Goal: Information Seeking & Learning: Learn about a topic

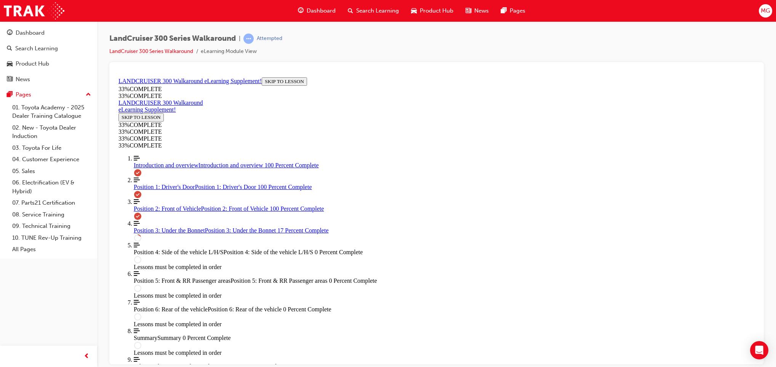
scroll to position [280, 0]
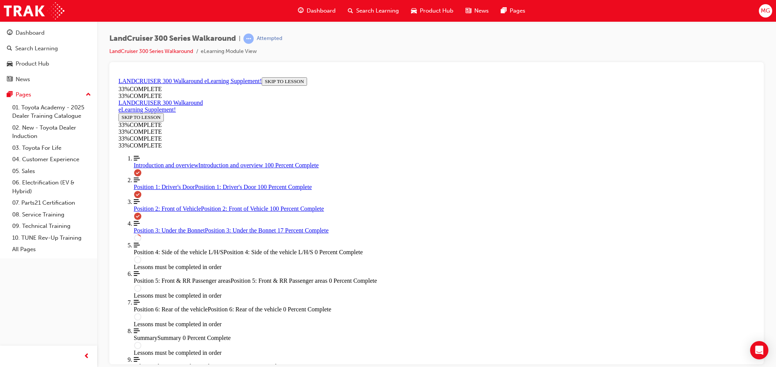
scroll to position [0, 176]
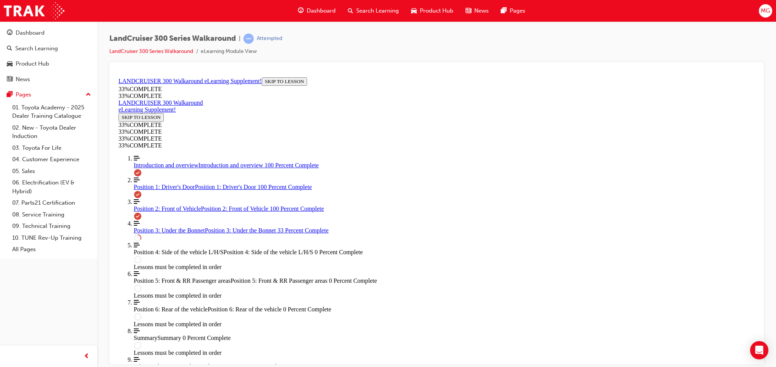
scroll to position [510, 0]
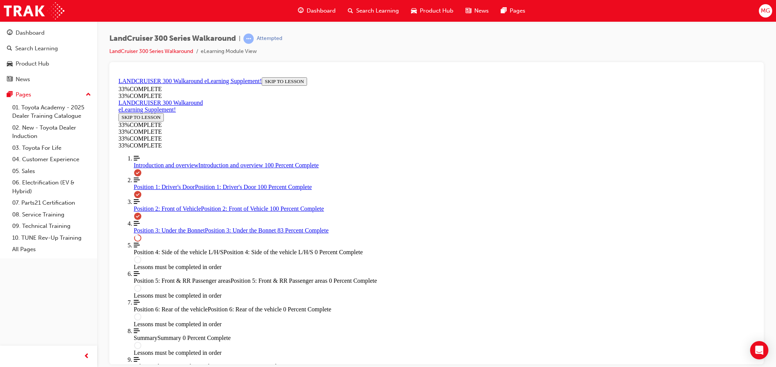
scroll to position [1050, 0]
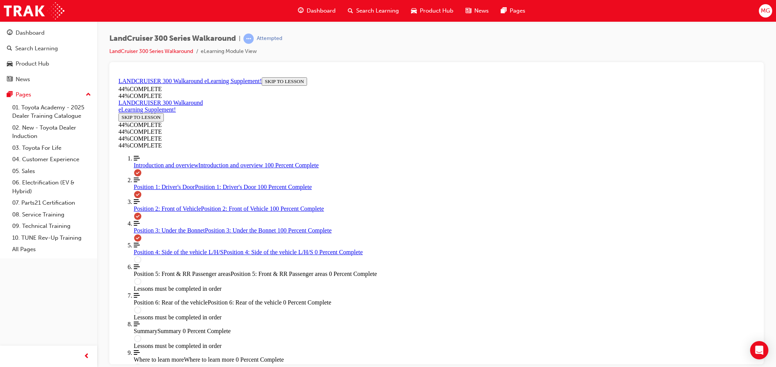
scroll to position [1369, 0]
drag, startPoint x: 485, startPoint y: 249, endPoint x: 485, endPoint y: 260, distance: 11.0
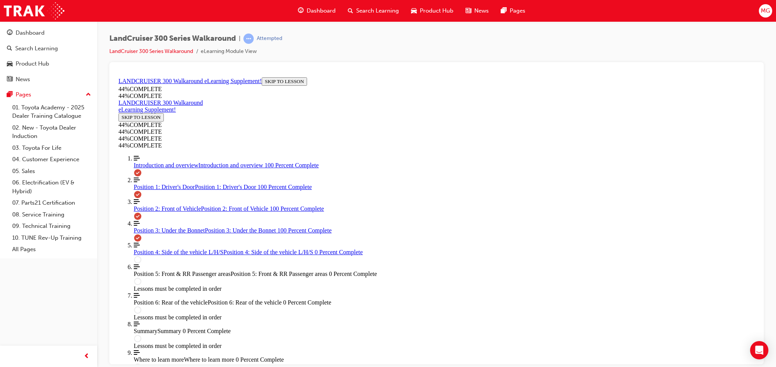
scroll to position [1466, 0]
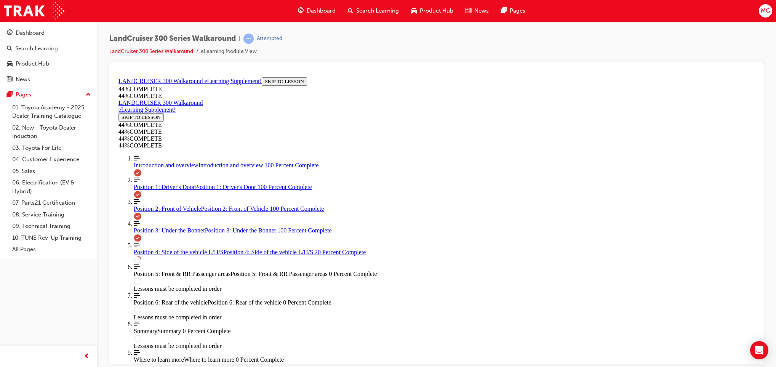
scroll to position [115, 0]
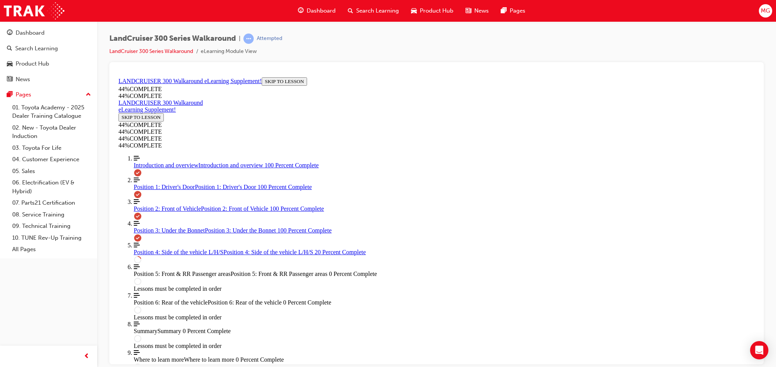
scroll to position [207, 0]
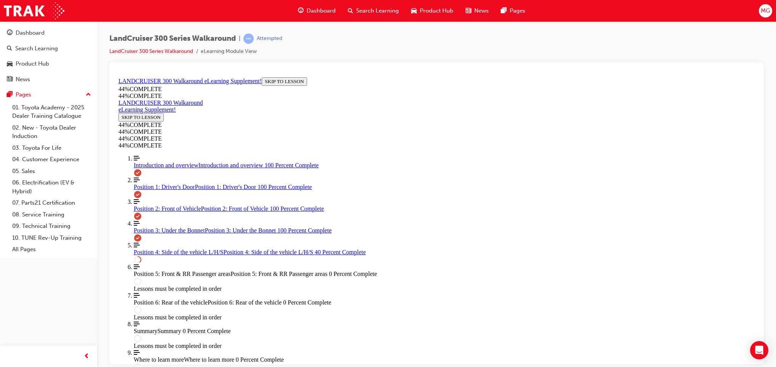
scroll to position [260, 0]
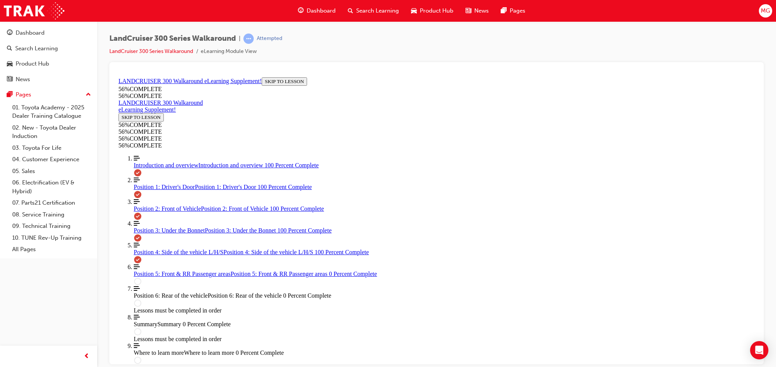
scroll to position [783, 0]
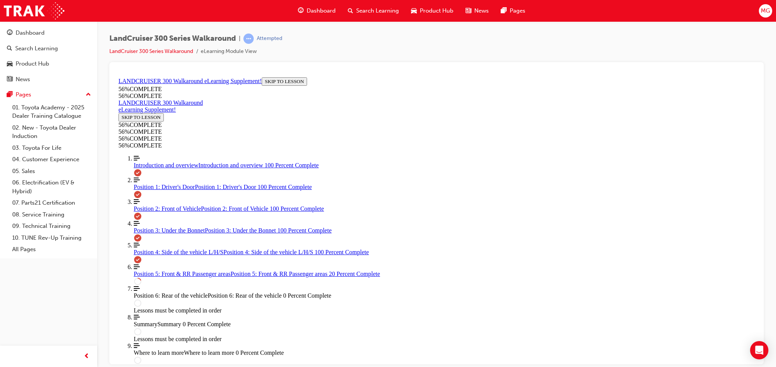
scroll to position [159, 0]
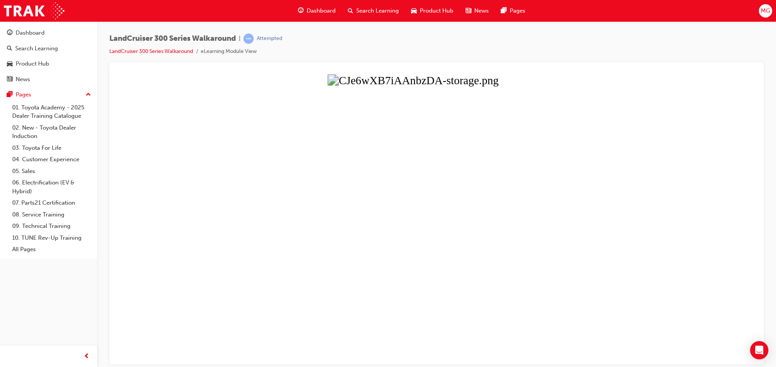
click at [384, 199] on button "Unzoom image" at bounding box center [436, 219] width 642 height 290
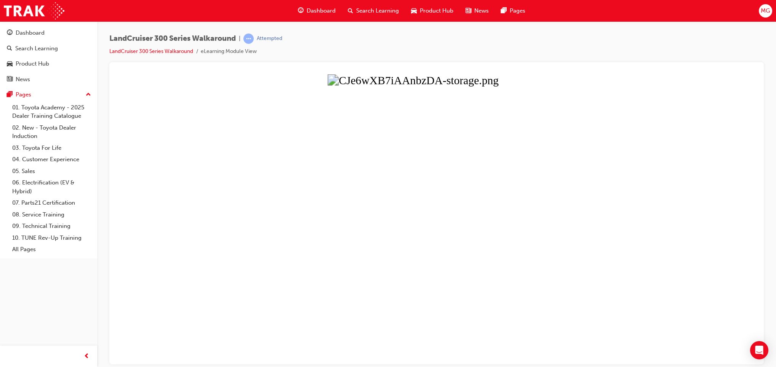
click at [665, 139] on button "Unzoom image" at bounding box center [436, 219] width 642 height 290
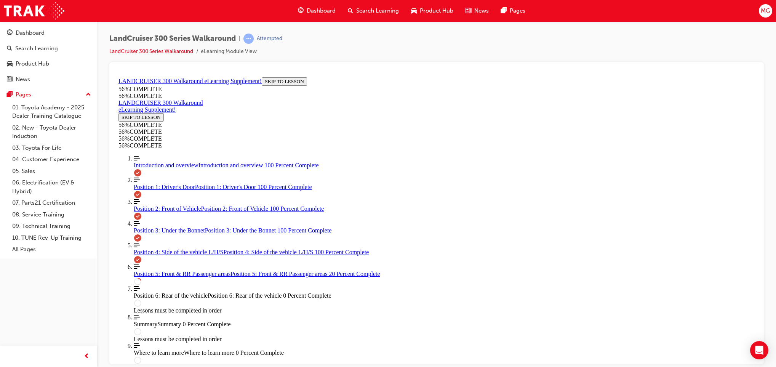
scroll to position [75, 0]
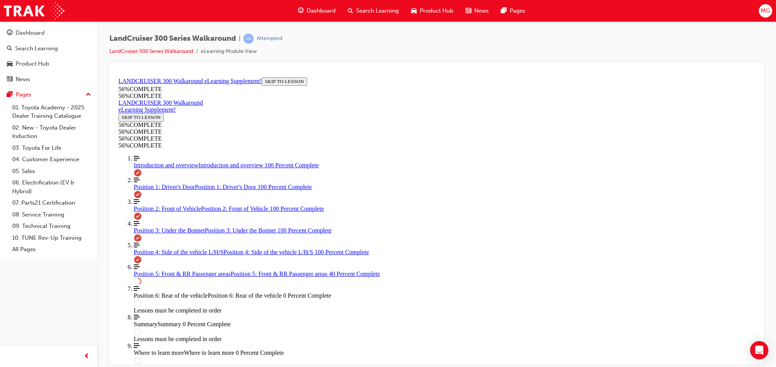
scroll to position [144, 0]
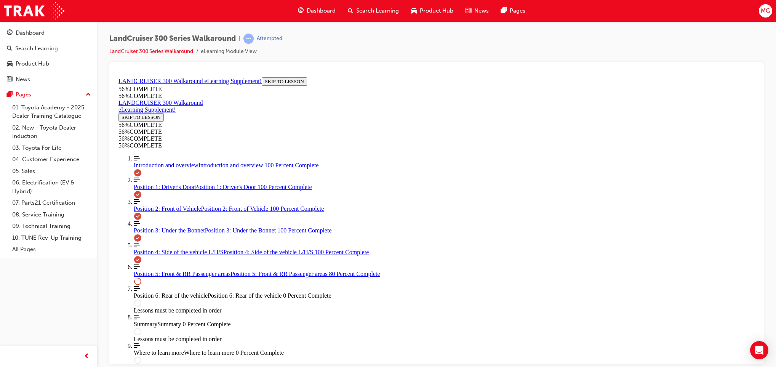
drag, startPoint x: 480, startPoint y: 263, endPoint x: 480, endPoint y: 272, distance: 9.1
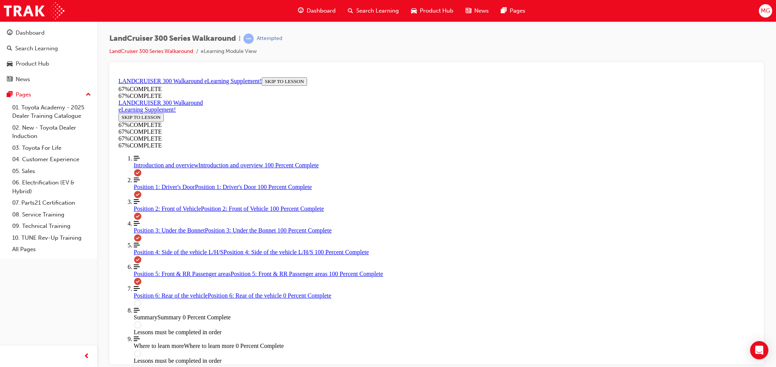
scroll to position [711, 0]
drag, startPoint x: 443, startPoint y: 257, endPoint x: 519, endPoint y: 282, distance: 80.2
drag, startPoint x: 519, startPoint y: 282, endPoint x: 382, endPoint y: 149, distance: 190.5
drag, startPoint x: 382, startPoint y: 149, endPoint x: 347, endPoint y: 133, distance: 38.2
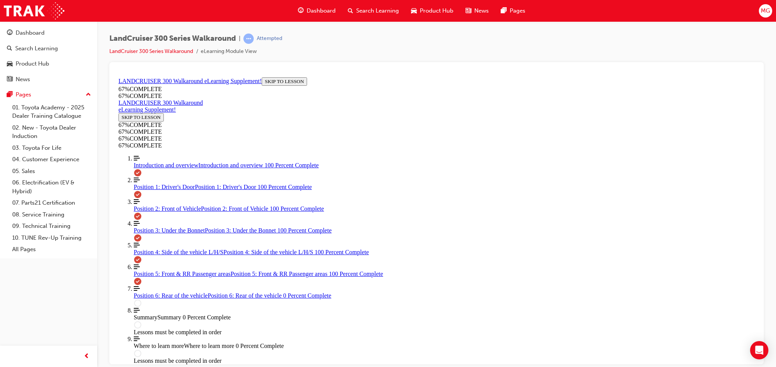
drag, startPoint x: 427, startPoint y: 190, endPoint x: 435, endPoint y: 181, distance: 11.1
drag, startPoint x: 409, startPoint y: 288, endPoint x: 401, endPoint y: 293, distance: 9.2
drag, startPoint x: 405, startPoint y: 197, endPoint x: 538, endPoint y: 262, distance: 147.7
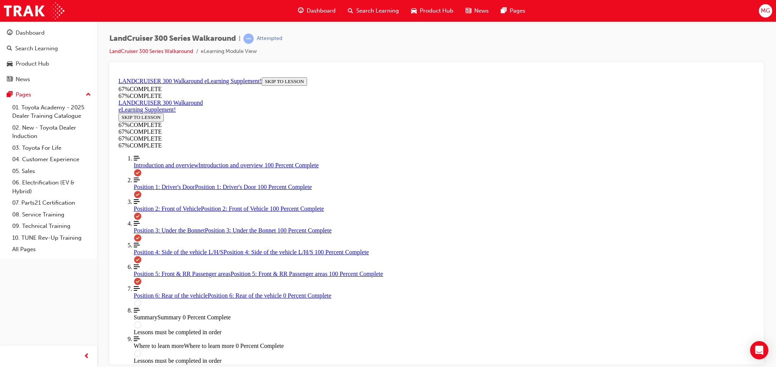
drag, startPoint x: 430, startPoint y: 188, endPoint x: 422, endPoint y: 181, distance: 11.3
drag, startPoint x: 419, startPoint y: 254, endPoint x: 527, endPoint y: 289, distance: 113.1
drag, startPoint x: 429, startPoint y: 255, endPoint x: 544, endPoint y: 223, distance: 119.9
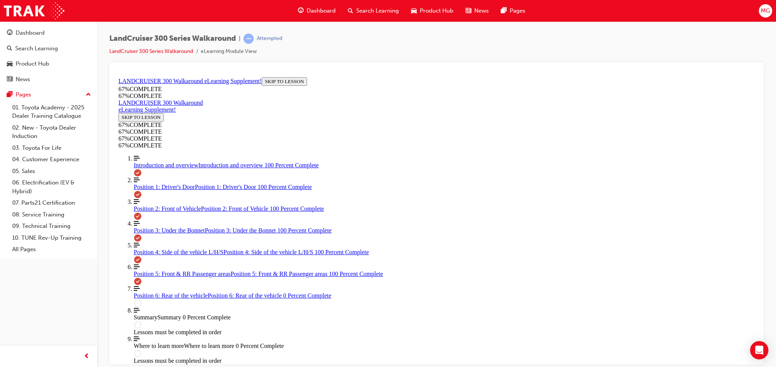
drag, startPoint x: 407, startPoint y: 202, endPoint x: 503, endPoint y: 200, distance: 95.7
drag, startPoint x: 415, startPoint y: 193, endPoint x: 394, endPoint y: 200, distance: 22.5
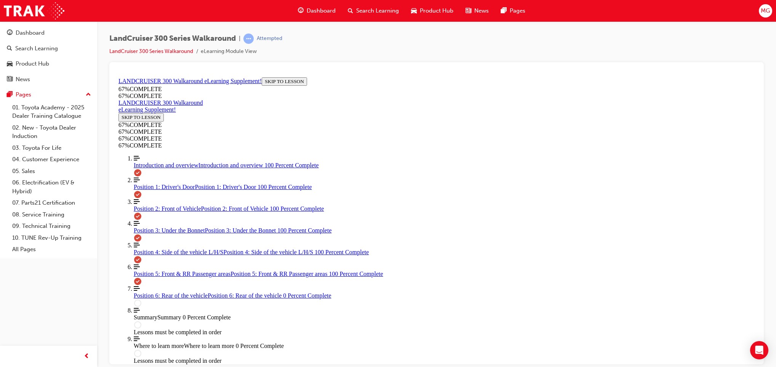
drag, startPoint x: 420, startPoint y: 292, endPoint x: 525, endPoint y: 193, distance: 144.2
drag, startPoint x: 405, startPoint y: 291, endPoint x: 514, endPoint y: 287, distance: 109.0
drag, startPoint x: 419, startPoint y: 265, endPoint x: 464, endPoint y: 269, distance: 44.7
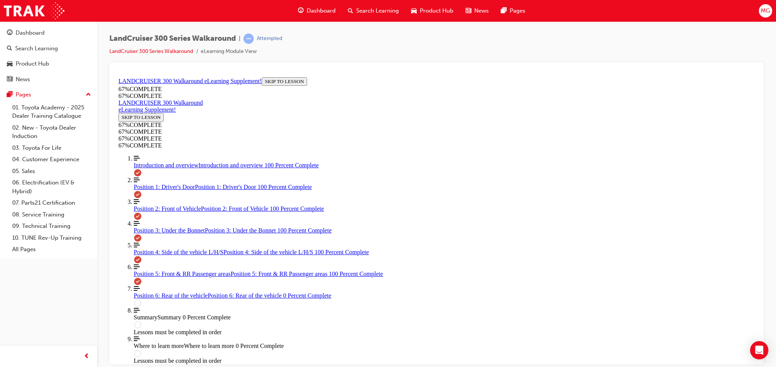
drag, startPoint x: 461, startPoint y: 265, endPoint x: 461, endPoint y: 257, distance: 8.0
drag, startPoint x: 461, startPoint y: 257, endPoint x: 552, endPoint y: 249, distance: 91.4
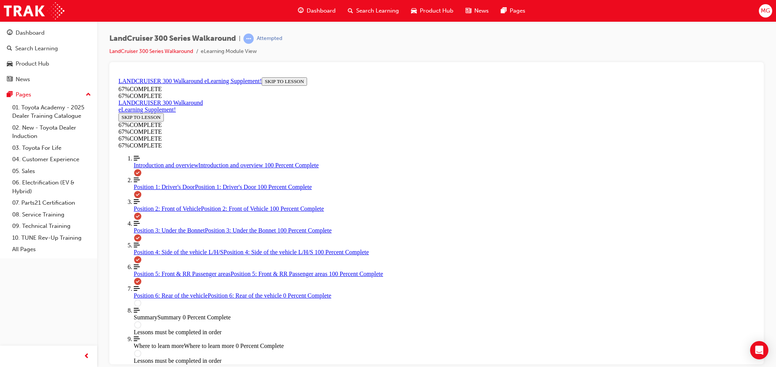
drag, startPoint x: 442, startPoint y: 178, endPoint x: 508, endPoint y: 180, distance: 65.6
drag, startPoint x: 508, startPoint y: 180, endPoint x: 493, endPoint y: 82, distance: 99.4
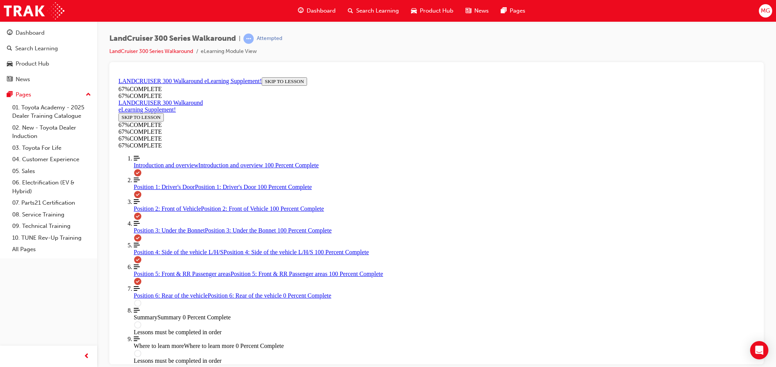
drag, startPoint x: 410, startPoint y: 216, endPoint x: 530, endPoint y: 158, distance: 133.3
drag, startPoint x: 402, startPoint y: 235, endPoint x: 518, endPoint y: 234, distance: 116.2
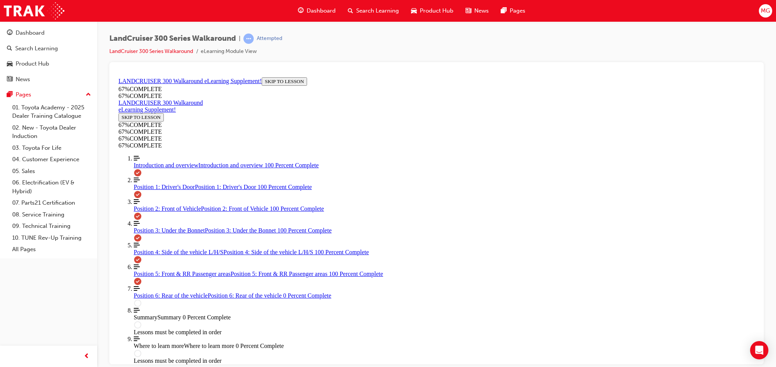
drag, startPoint x: 407, startPoint y: 178, endPoint x: 544, endPoint y: 177, distance: 137.5
drag, startPoint x: 439, startPoint y: 207, endPoint x: 545, endPoint y: 210, distance: 106.4
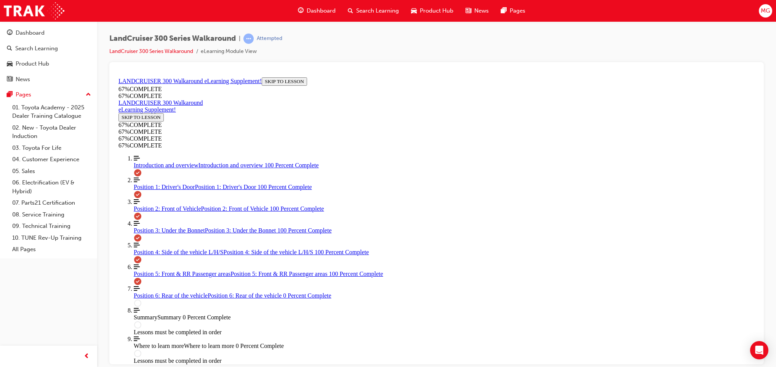
click at [347, 56] on div "LandCruiser 300 Series Walkaround | Attempted LandCruiser 300 Series Walkaround…" at bounding box center [436, 48] width 655 height 29
drag, startPoint x: 395, startPoint y: 179, endPoint x: 518, endPoint y: 245, distance: 139.4
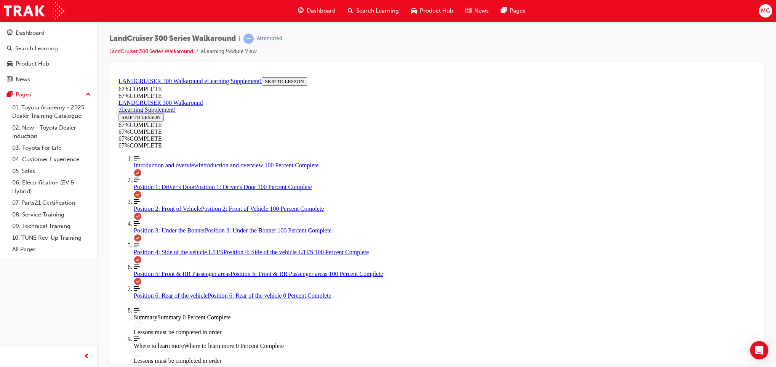
drag, startPoint x: 405, startPoint y: 182, endPoint x: 542, endPoint y: 151, distance: 140.8
drag, startPoint x: 433, startPoint y: 145, endPoint x: 519, endPoint y: 137, distance: 86.1
drag, startPoint x: 408, startPoint y: 179, endPoint x: 547, endPoint y: 216, distance: 143.1
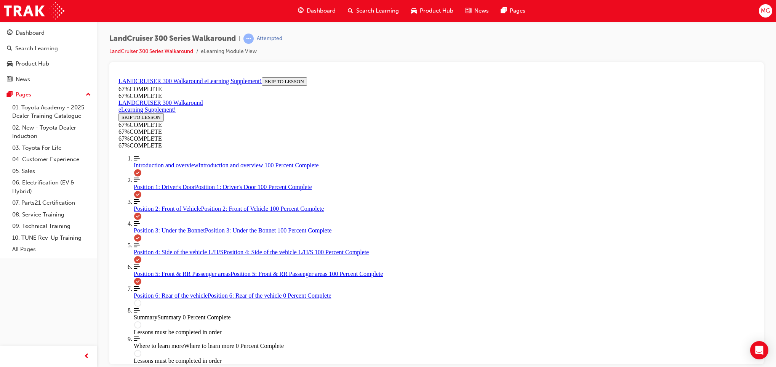
drag, startPoint x: 430, startPoint y: 171, endPoint x: 524, endPoint y: 181, distance: 94.6
drag, startPoint x: 413, startPoint y: 213, endPoint x: 504, endPoint y: 211, distance: 91.5
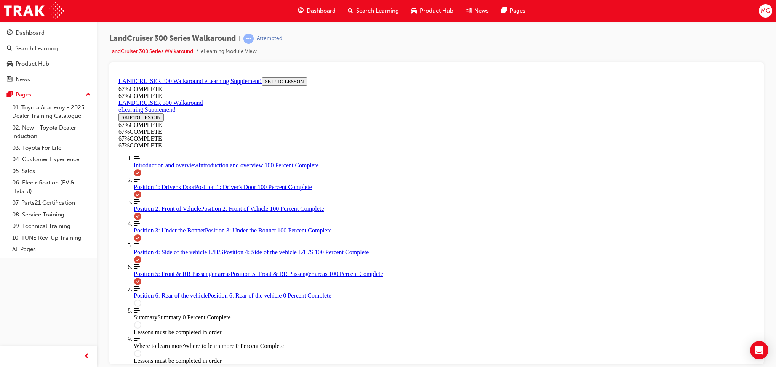
drag, startPoint x: 451, startPoint y: 147, endPoint x: 560, endPoint y: 145, distance: 109.8
drag, startPoint x: 453, startPoint y: 179, endPoint x: 553, endPoint y: 179, distance: 100.6
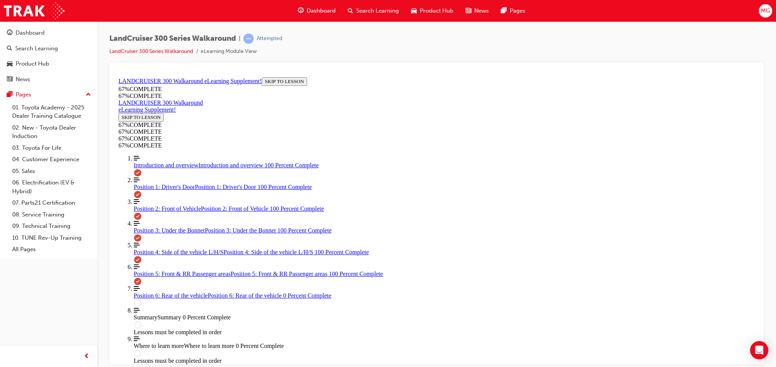
drag, startPoint x: 488, startPoint y: 250, endPoint x: 574, endPoint y: 249, distance: 86.1
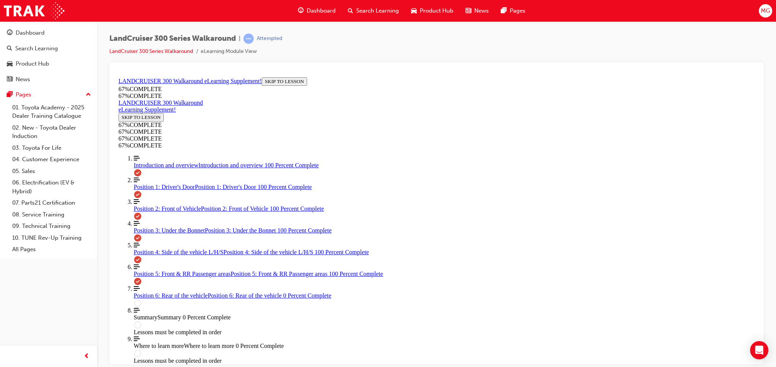
scroll to position [78, 0]
click at [180, 285] on link "Align left Three vertical lines aligned to the left Position 6: Rear of the veh…" at bounding box center [444, 292] width 621 height 14
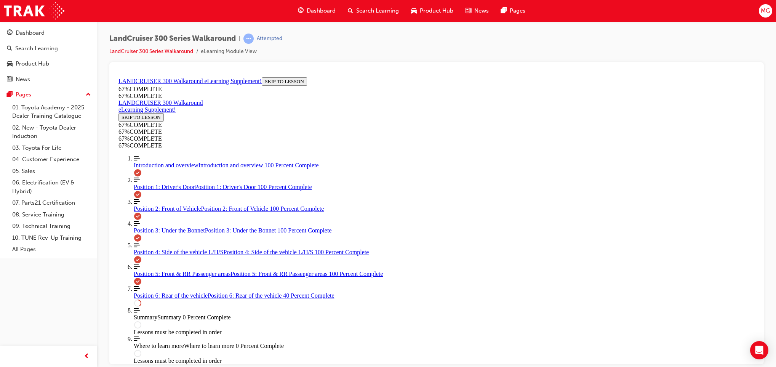
scroll to position [315, 0]
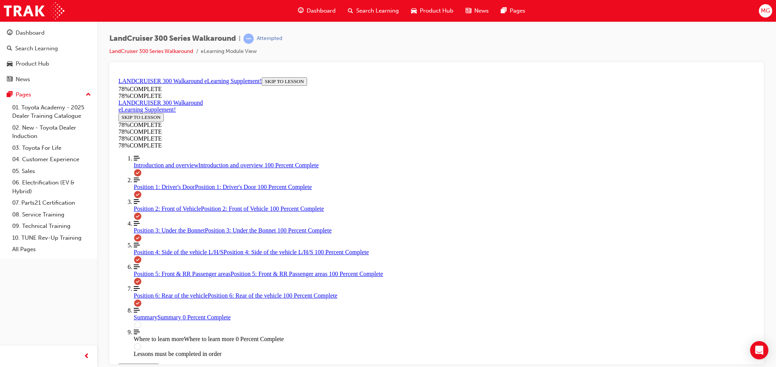
scroll to position [800, 0]
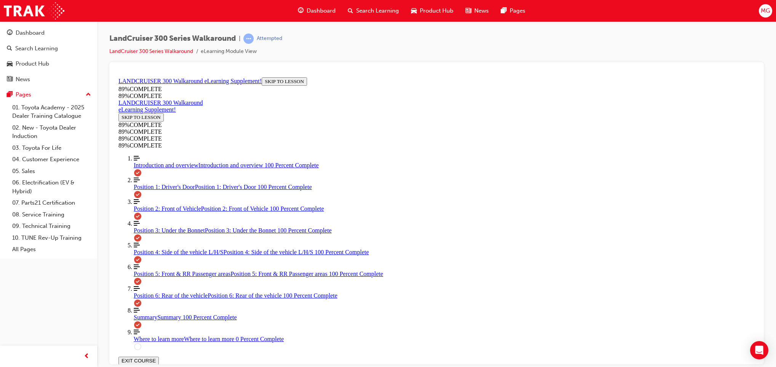
scroll to position [582, 0]
